Goal: Information Seeking & Learning: Learn about a topic

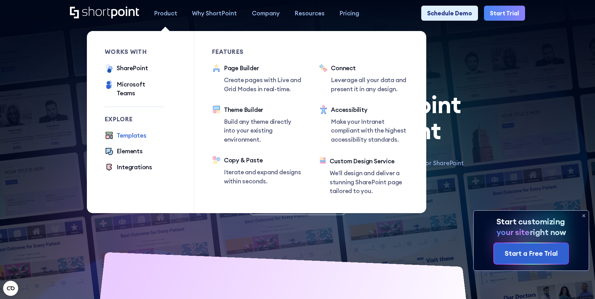
click at [138, 131] on div "Templates" at bounding box center [131, 135] width 29 height 9
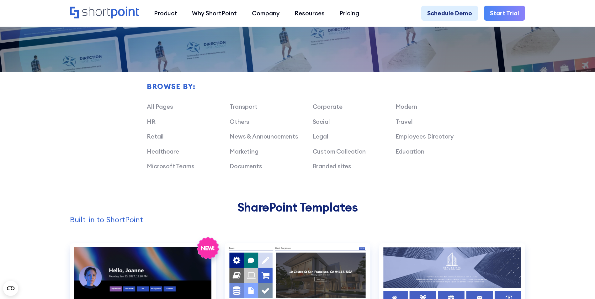
scroll to position [658, 0]
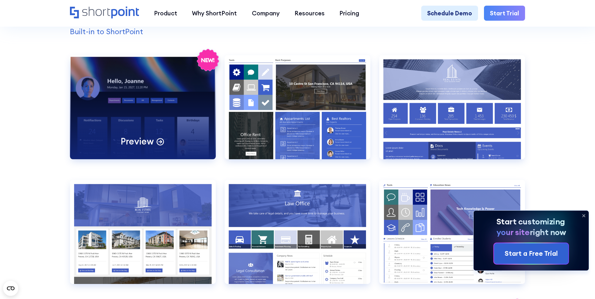
click at [181, 116] on div "Preview" at bounding box center [143, 107] width 146 height 104
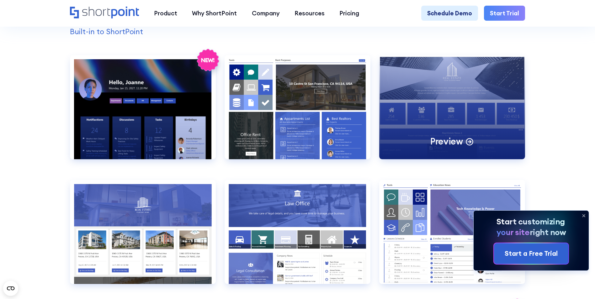
click at [463, 123] on div "Preview" at bounding box center [452, 107] width 146 height 104
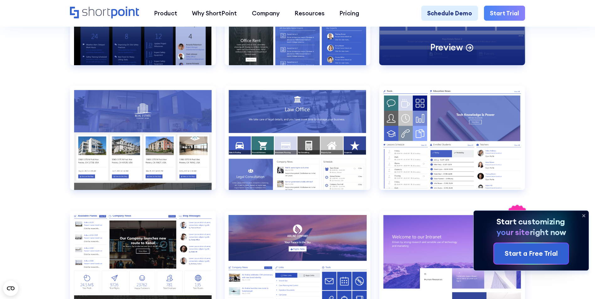
scroll to position [784, 0]
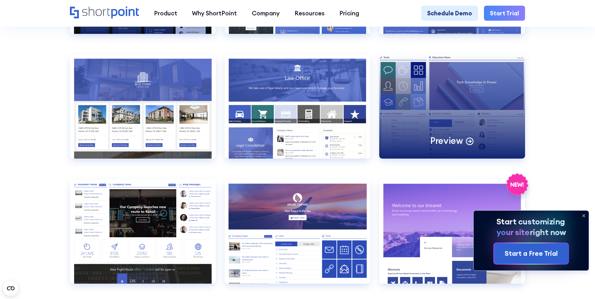
click at [464, 112] on div "Preview" at bounding box center [452, 107] width 146 height 104
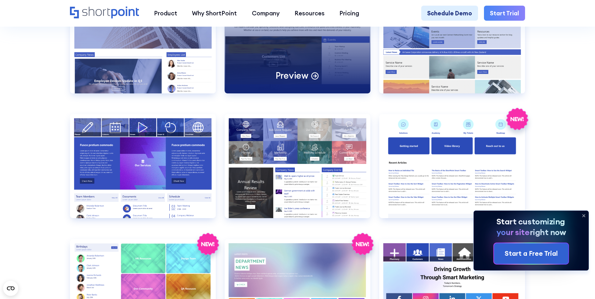
scroll to position [1505, 0]
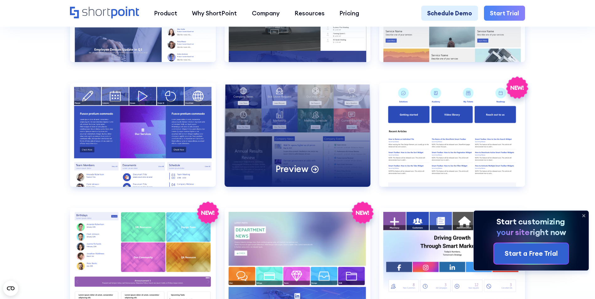
click at [341, 151] on div "Preview" at bounding box center [297, 135] width 146 height 104
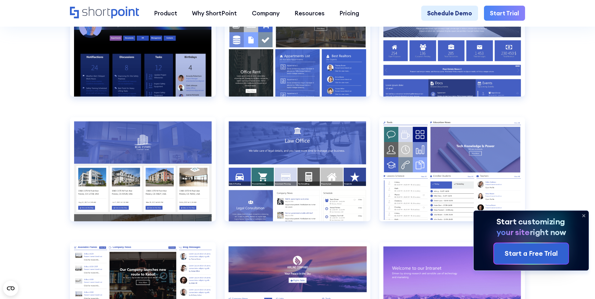
scroll to position [690, 0]
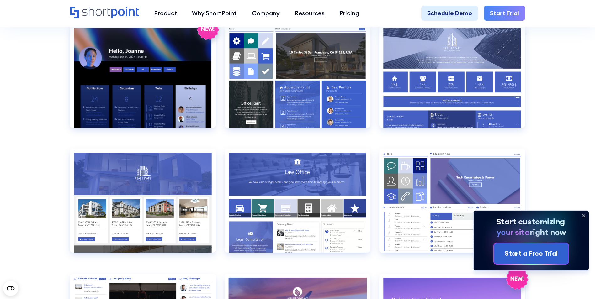
drag, startPoint x: 577, startPoint y: 123, endPoint x: 561, endPoint y: 69, distance: 56.3
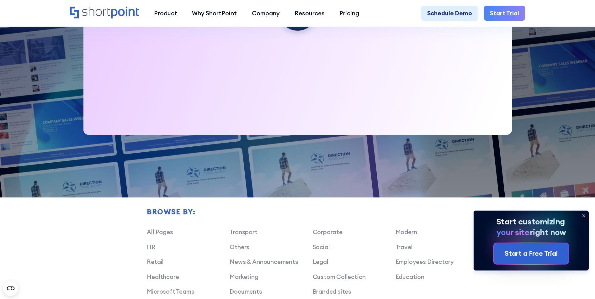
scroll to position [533, 0]
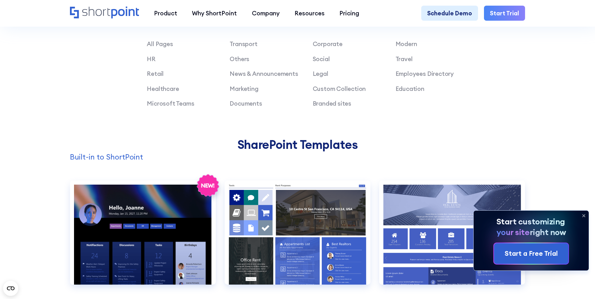
click at [586, 215] on icon at bounding box center [583, 216] width 10 height 10
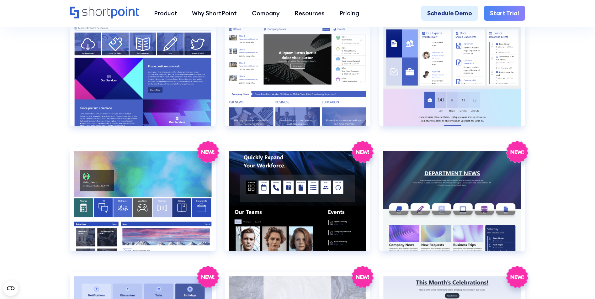
scroll to position [1097, 0]
